Goal: Transaction & Acquisition: Purchase product/service

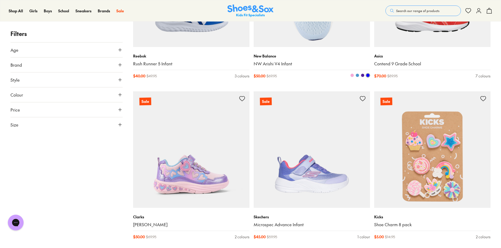
scroll to position [131, 0]
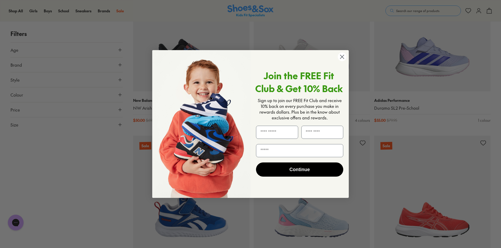
click at [339, 59] on circle "Close dialog" at bounding box center [342, 56] width 9 height 9
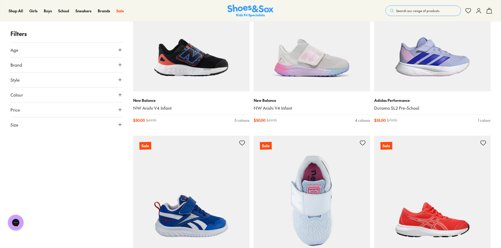
click at [314, 187] on img at bounding box center [312, 194] width 116 height 116
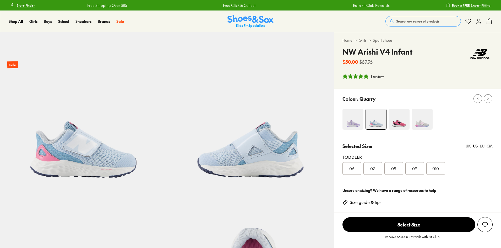
select select "*"
click at [468, 147] on div "UK" at bounding box center [468, 146] width 5 height 6
click at [418, 169] on span "08.5" at bounding box center [415, 168] width 8 height 6
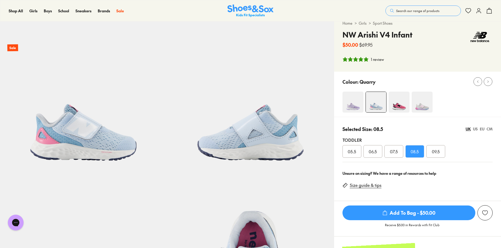
scroll to position [26, 0]
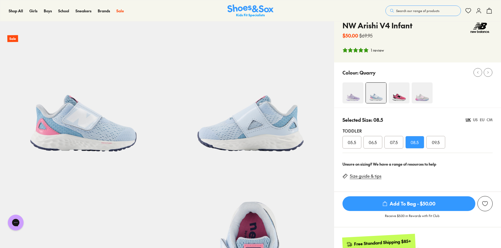
click at [490, 121] on div "CM" at bounding box center [490, 120] width 6 height 6
click at [419, 142] on div "15.5" at bounding box center [415, 142] width 19 height 13
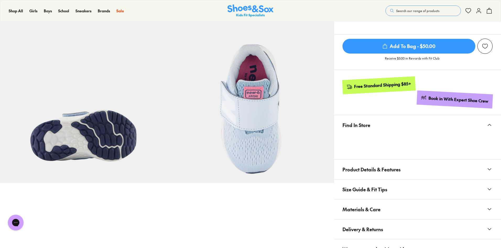
click at [255, 120] on img at bounding box center [250, 98] width 167 height 167
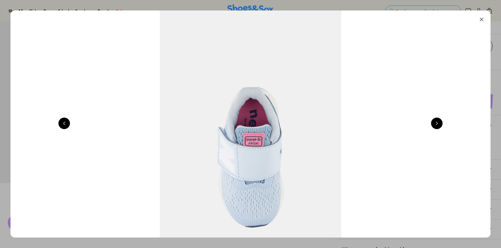
scroll to position [0, 1930]
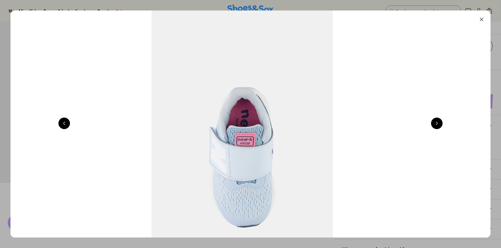
click at [483, 21] on button at bounding box center [482, 20] width 12 height 12
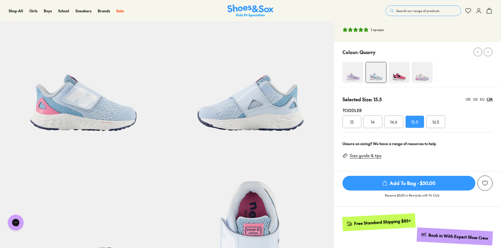
scroll to position [0, 0]
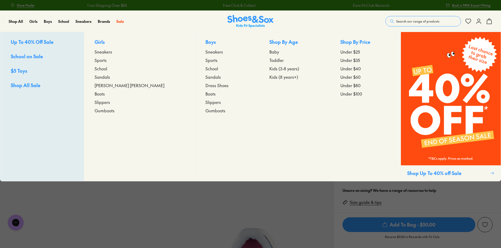
click at [112, 51] on span "Sneakers" at bounding box center [104, 52] width 18 height 6
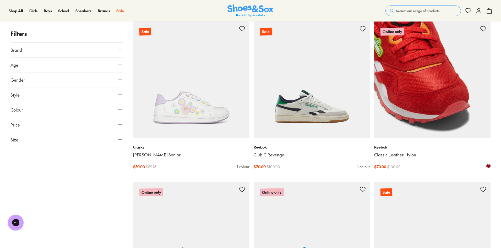
scroll to position [1206, 0]
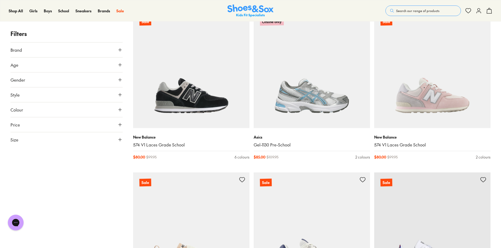
scroll to position [82, 0]
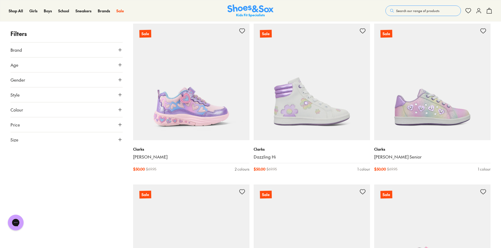
click at [22, 97] on button "Style" at bounding box center [66, 94] width 112 height 15
